Goal: Book appointment/travel/reservation

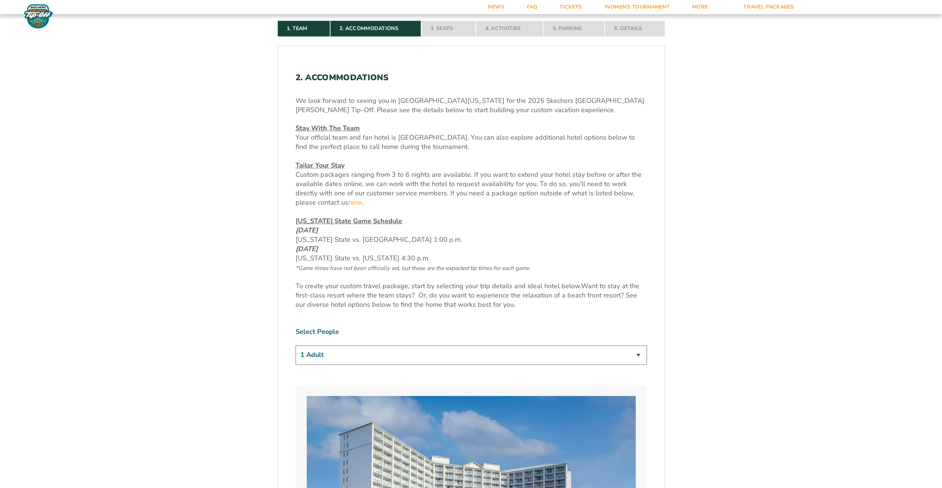
scroll to position [334, 0]
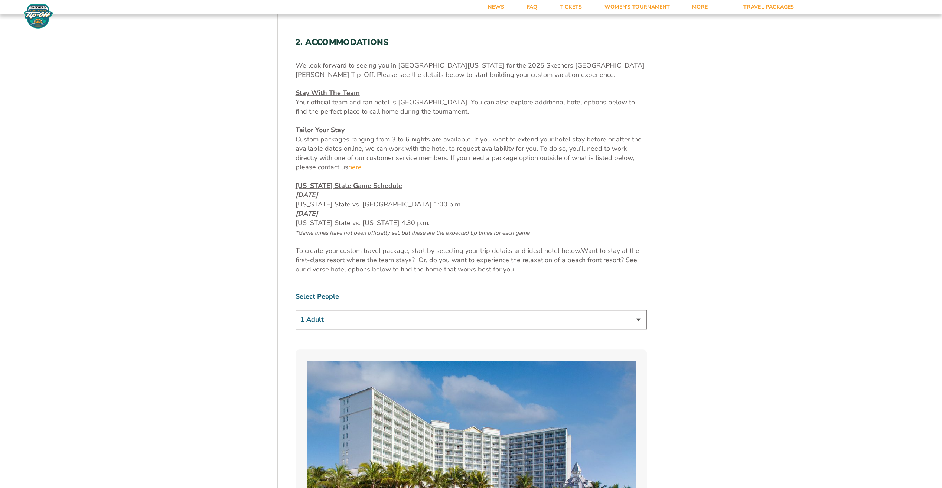
click at [423, 317] on select "1 Adult 2 Adults 3 Adults 4 Adults 2 Adults + 1 Child 2 Adults + 2 Children 2 A…" at bounding box center [470, 319] width 351 height 19
select select "2 Adults + 2 Children"
click at [295, 310] on select "1 Adult 2 Adults 3 Adults 4 Adults 2 Adults + 1 Child 2 Adults + 2 Children 2 A…" at bounding box center [470, 319] width 351 height 19
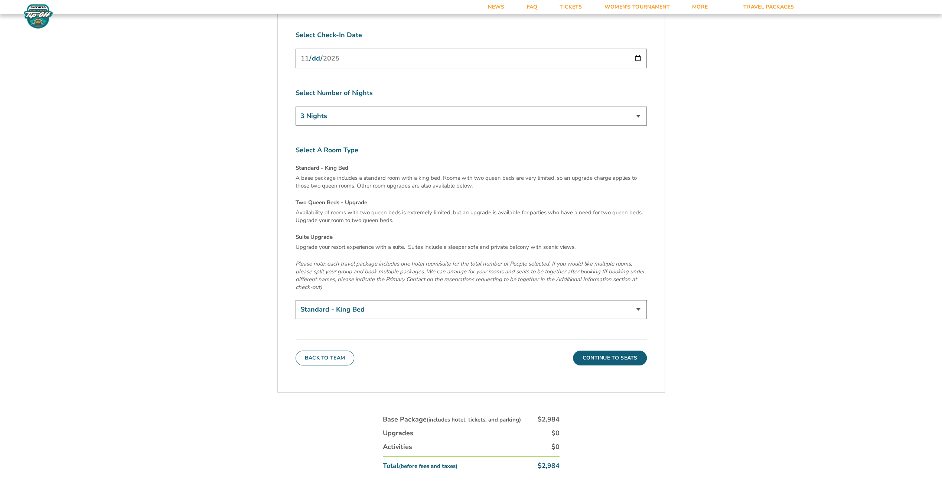
scroll to position [2413, 0]
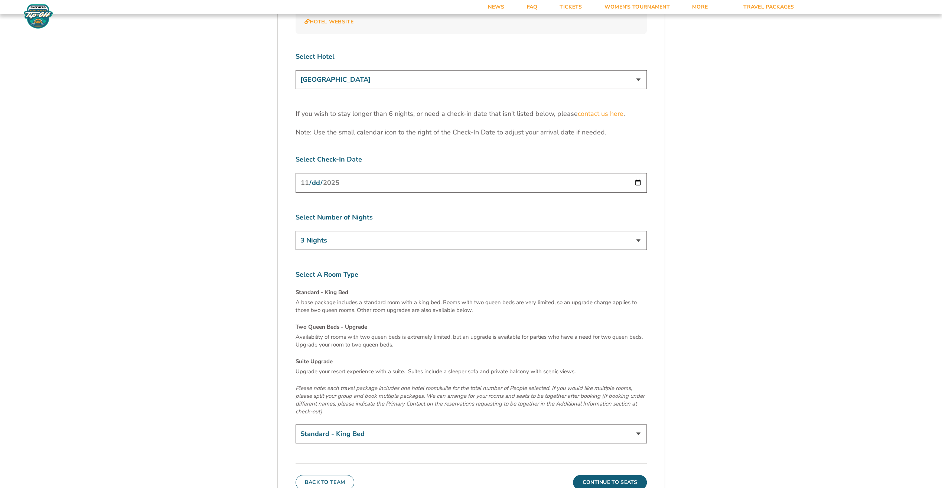
click at [608, 475] on button "Continue To Seats" at bounding box center [609, 482] width 73 height 15
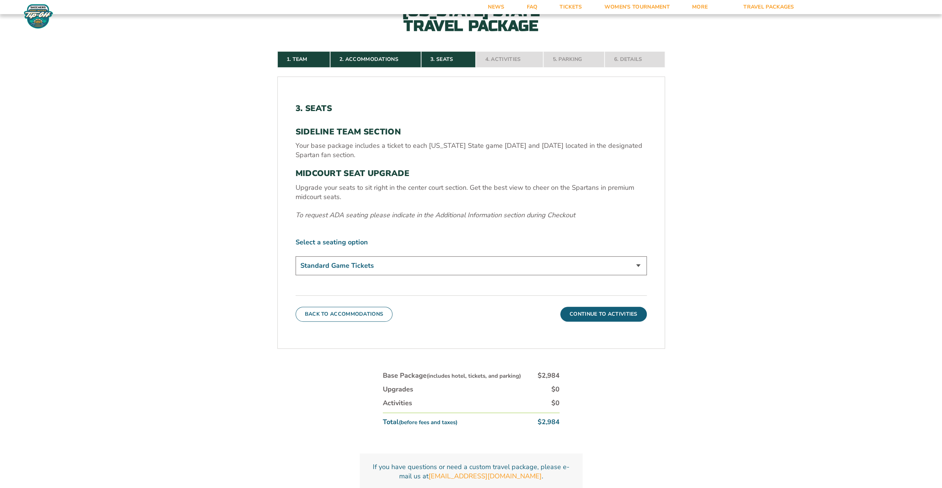
scroll to position [305, 0]
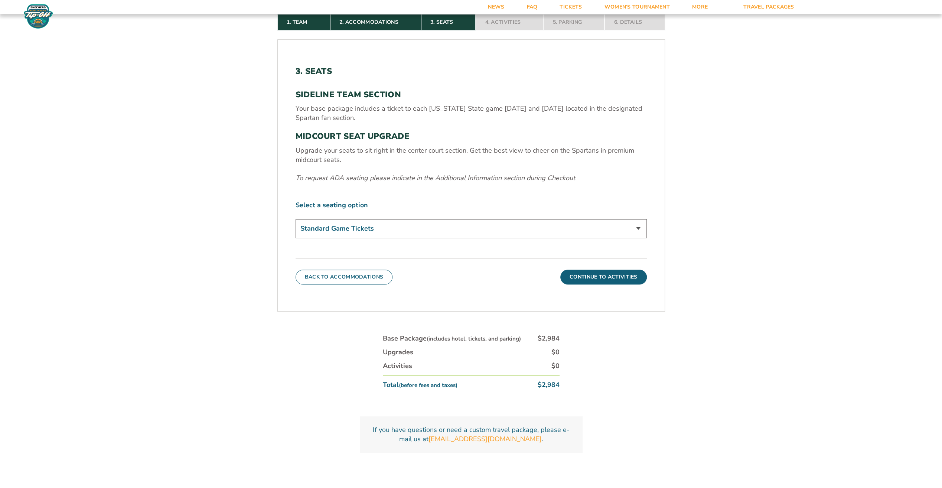
click at [514, 222] on select "Standard Game Tickets Midcourt Seat Upgrade (+$140 per person)" at bounding box center [470, 228] width 351 height 19
click at [295, 219] on select "Standard Game Tickets Midcourt Seat Upgrade (+$140 per person)" at bounding box center [470, 228] width 351 height 19
click at [607, 280] on button "Continue To Activities" at bounding box center [603, 276] width 86 height 15
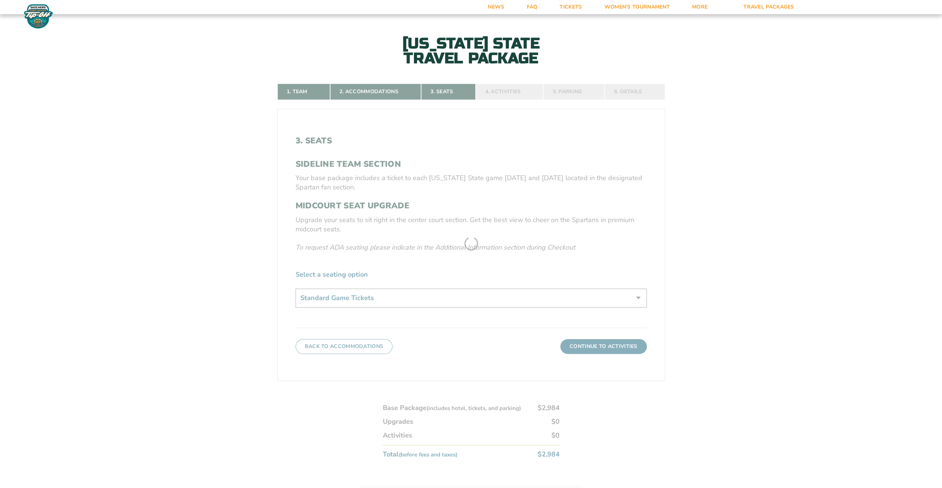
scroll to position [231, 0]
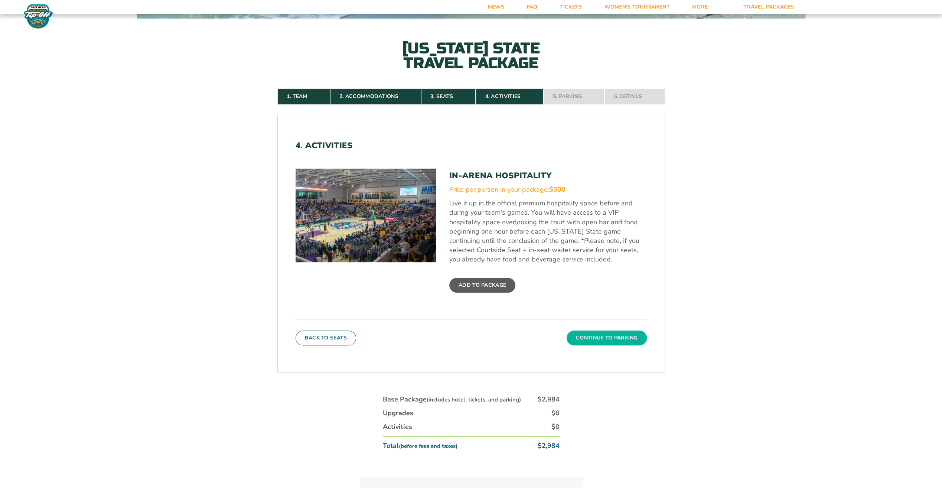
click at [615, 334] on button "Continue To Parking" at bounding box center [606, 337] width 80 height 15
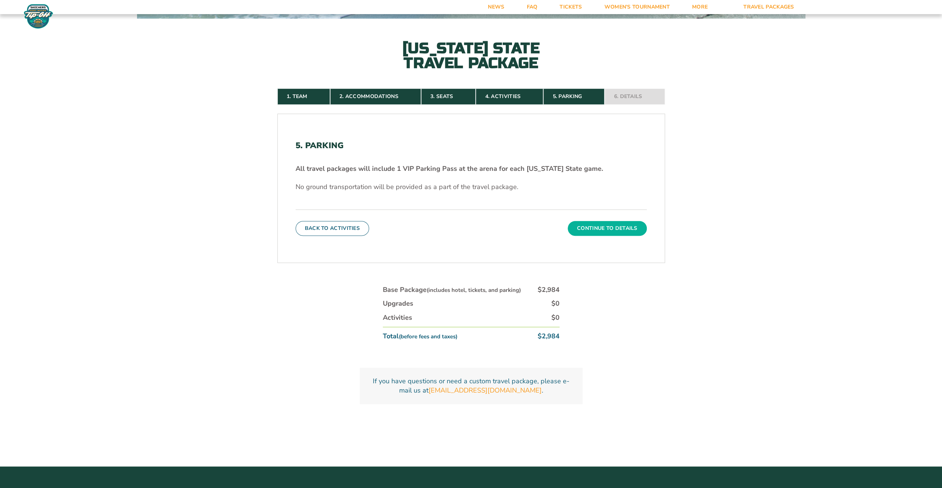
click at [606, 227] on button "Continue To Details" at bounding box center [607, 228] width 79 height 15
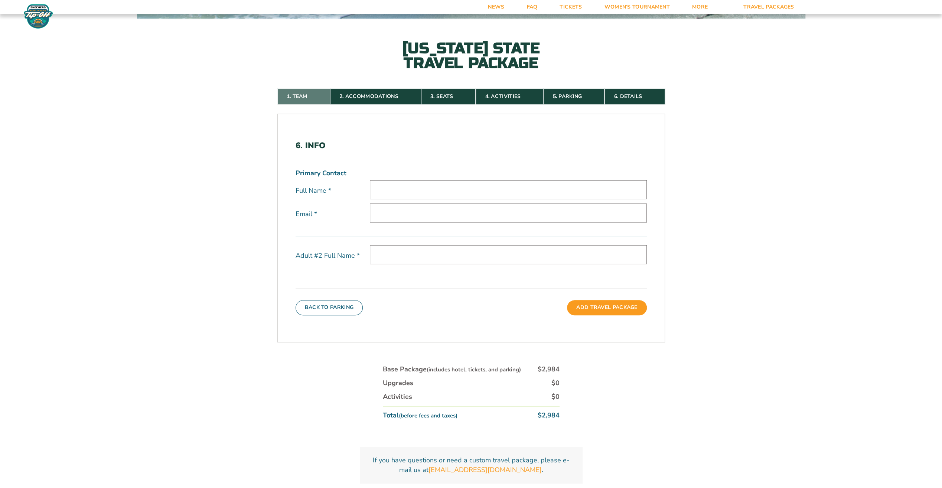
click at [297, 93] on link "1. Team" at bounding box center [303, 96] width 53 height 16
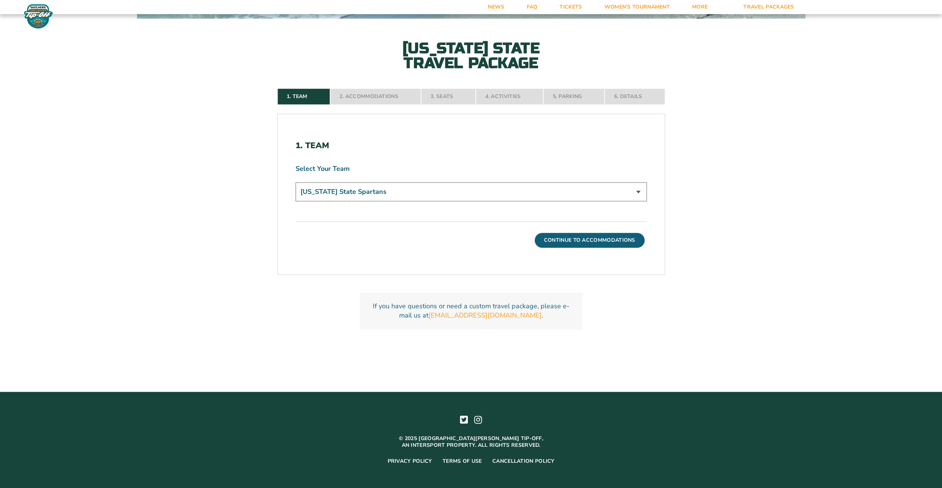
click at [409, 191] on select "[US_STATE] State Spartans" at bounding box center [470, 191] width 351 height 19
click at [408, 191] on select "[US_STATE] State Spartans" at bounding box center [470, 191] width 351 height 19
click at [370, 99] on nav "1. Team 2. Accommodations 3. Seats 4. Activities 5. Parking 6. Details" at bounding box center [471, 96] width 388 height 16
click at [554, 238] on button "Continue To Accommodations" at bounding box center [589, 240] width 110 height 15
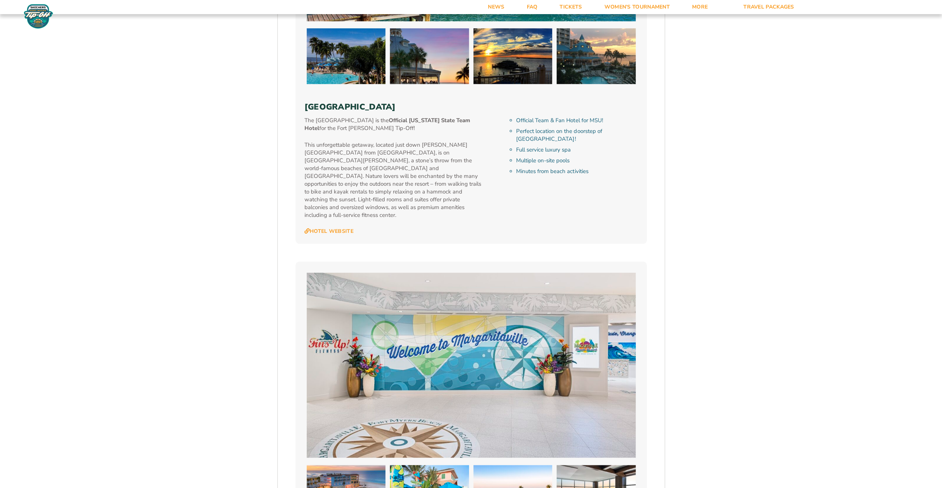
scroll to position [899, 0]
